Goal: Task Accomplishment & Management: Manage account settings

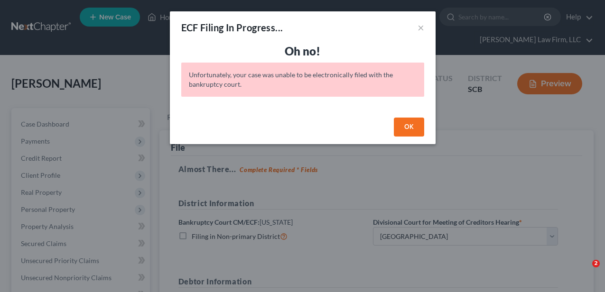
select select "0"
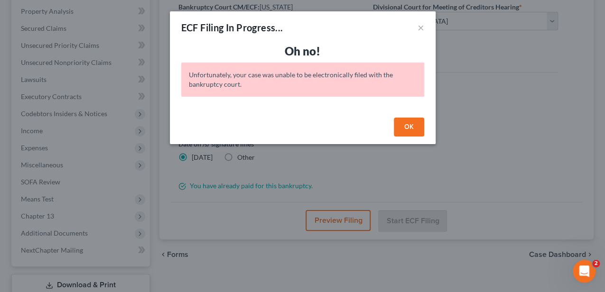
click at [404, 127] on button "OK" at bounding box center [409, 127] width 30 height 19
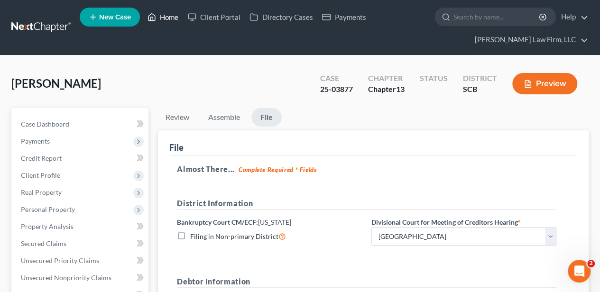
drag, startPoint x: 175, startPoint y: 18, endPoint x: 191, endPoint y: 52, distance: 38.4
click at [175, 18] on link "Home" at bounding box center [163, 17] width 40 height 17
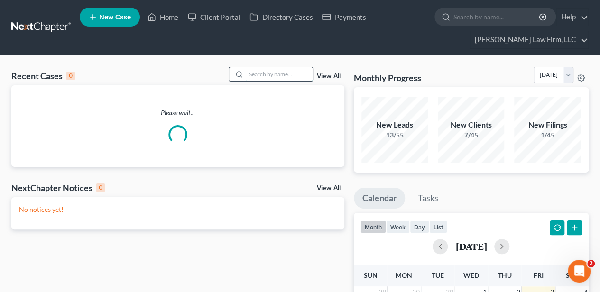
click at [275, 74] on input "search" at bounding box center [279, 74] width 66 height 14
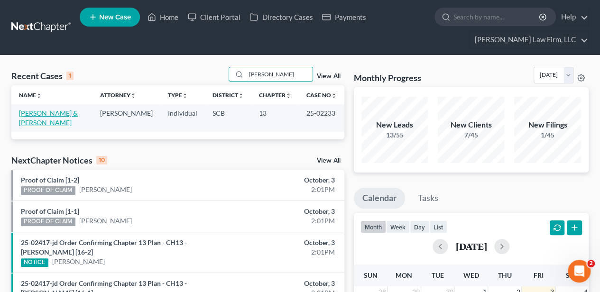
type input "[PERSON_NAME]"
click at [46, 111] on link "[PERSON_NAME] & [PERSON_NAME]" at bounding box center [48, 118] width 59 height 18
select select "2"
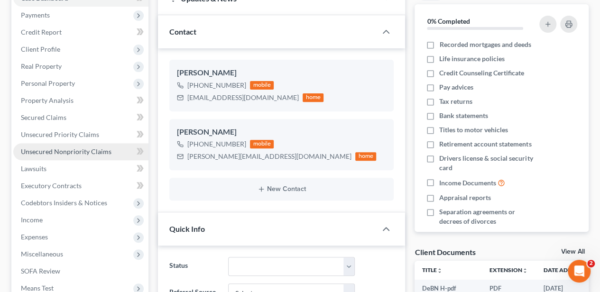
scroll to position [764, 0]
click at [87, 153] on span "Unsecured Nonpriority Claims" at bounding box center [66, 151] width 91 height 8
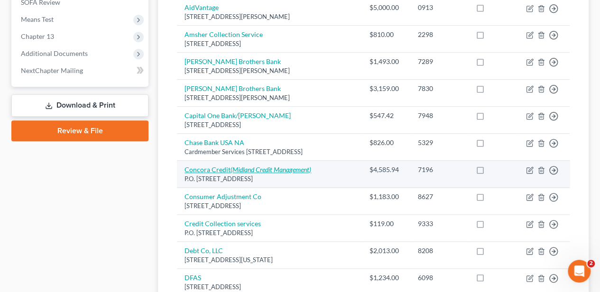
scroll to position [474, 0]
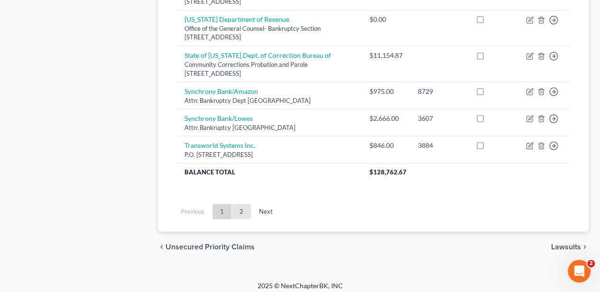
click at [240, 208] on link "2" at bounding box center [241, 211] width 19 height 15
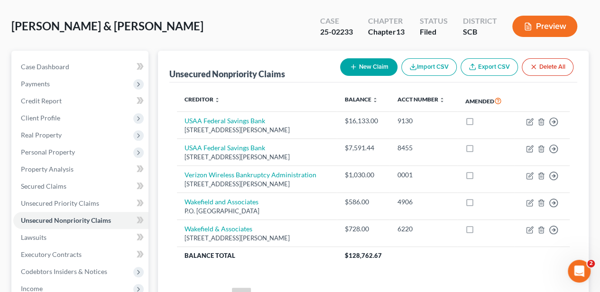
scroll to position [0, 0]
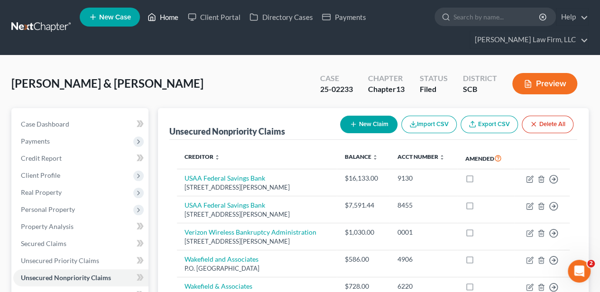
drag, startPoint x: 172, startPoint y: 17, endPoint x: 188, endPoint y: 36, distance: 24.9
click at [172, 17] on link "Home" at bounding box center [163, 17] width 40 height 17
